Goal: Task Accomplishment & Management: Use online tool/utility

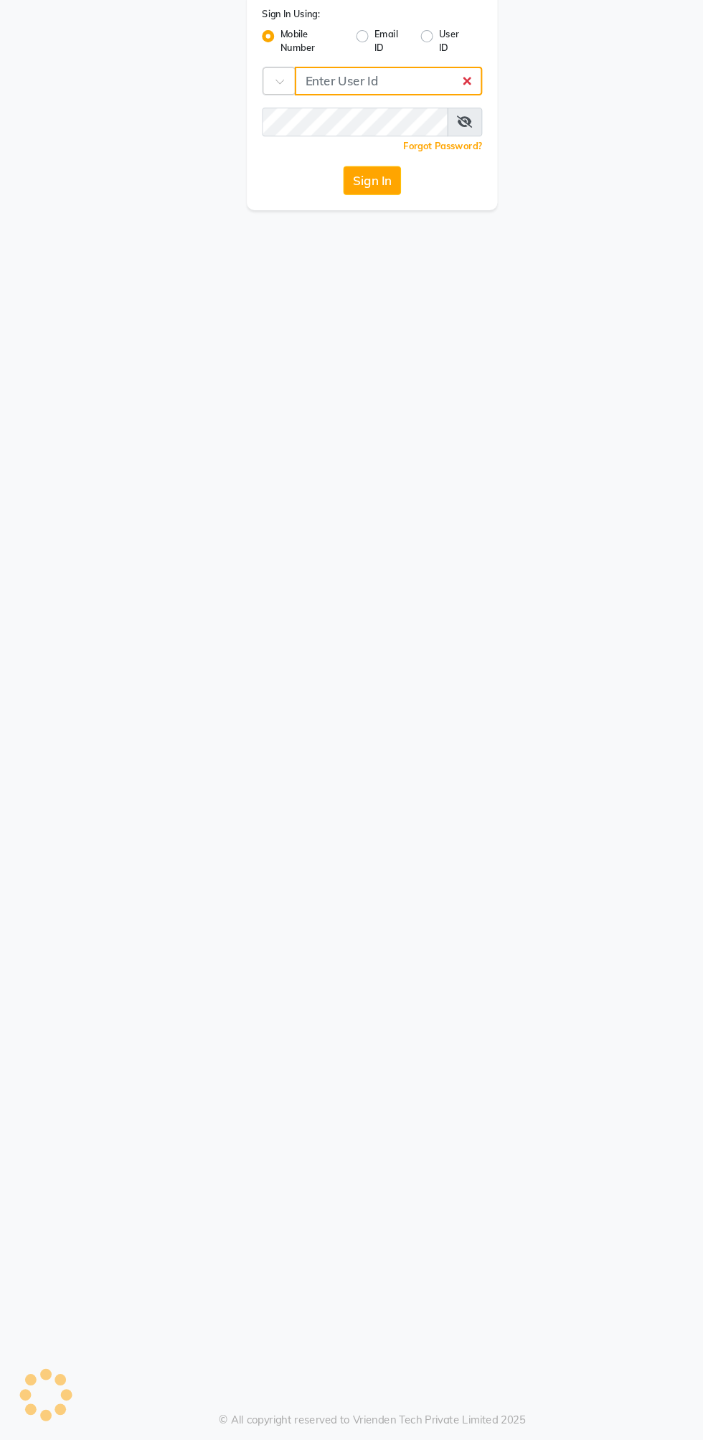
type input "9372641206"
click at [324, 237] on button "Sign In" at bounding box center [351, 250] width 55 height 27
click at [355, 251] on button "Sign In" at bounding box center [351, 250] width 55 height 27
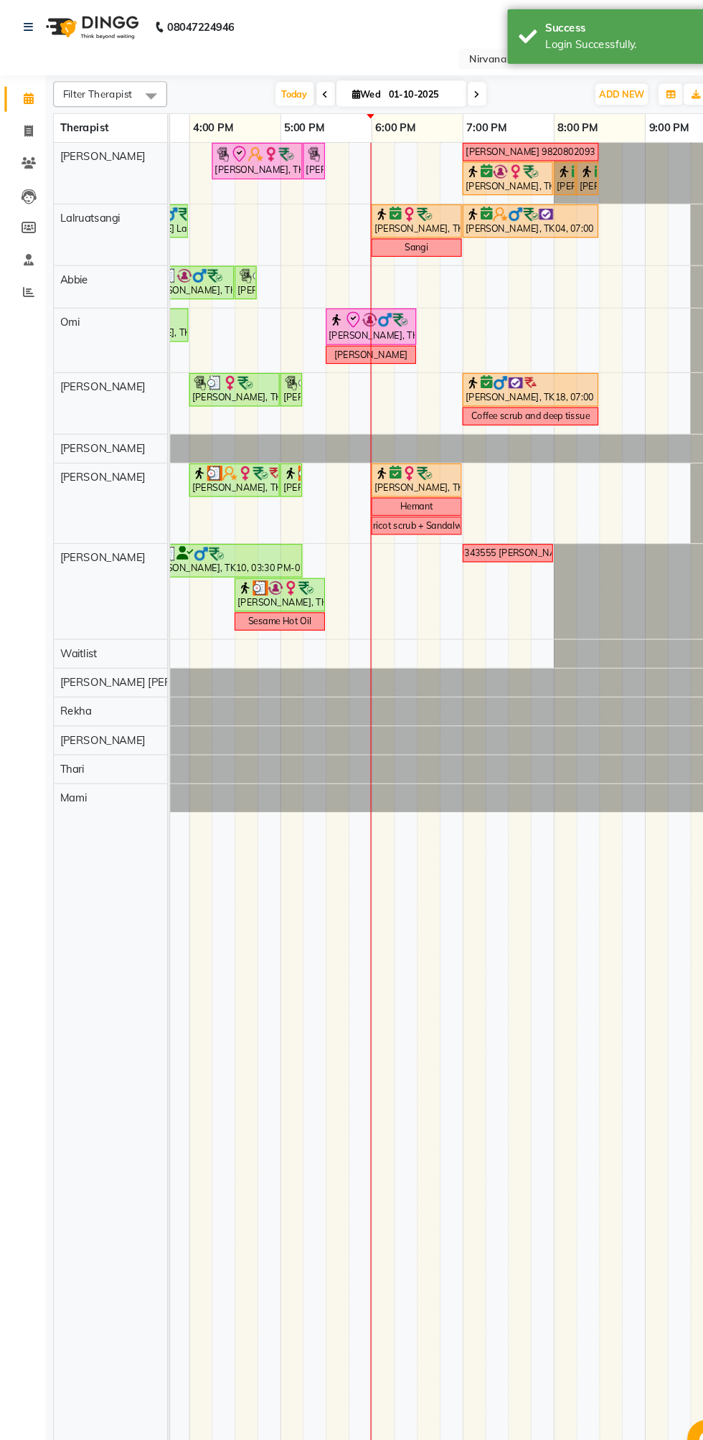
scroll to position [0, 571]
